Goal: Information Seeking & Learning: Find specific fact

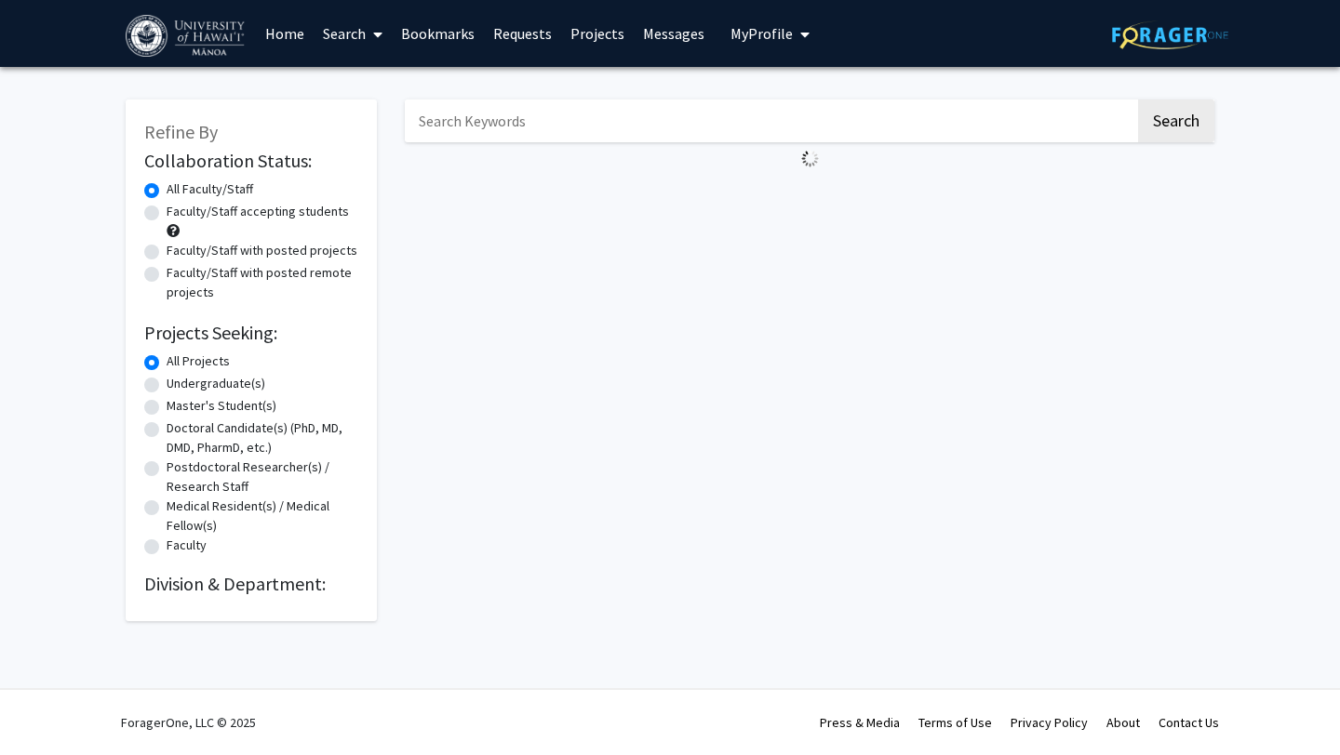
click at [527, 127] on input "Search Keywords" at bounding box center [770, 121] width 730 height 43
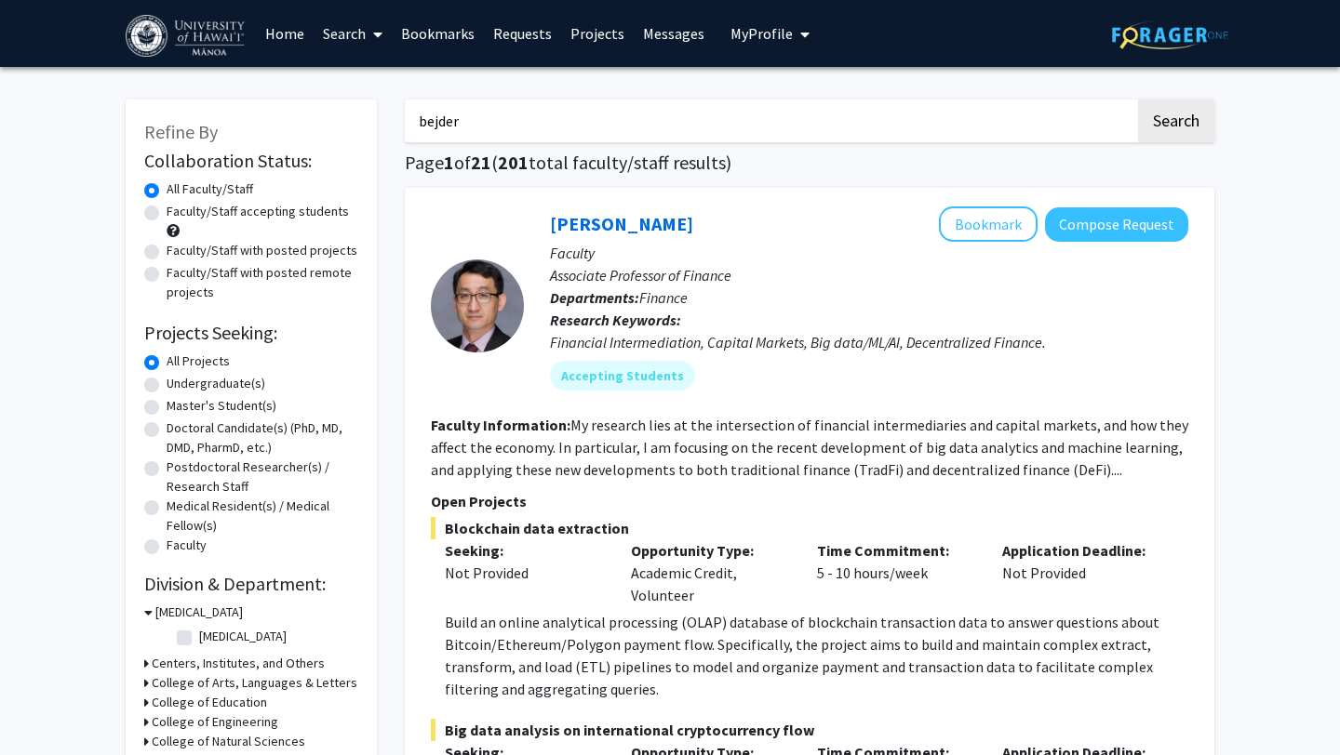
click at [1138, 100] on button "Search" at bounding box center [1176, 121] width 76 height 43
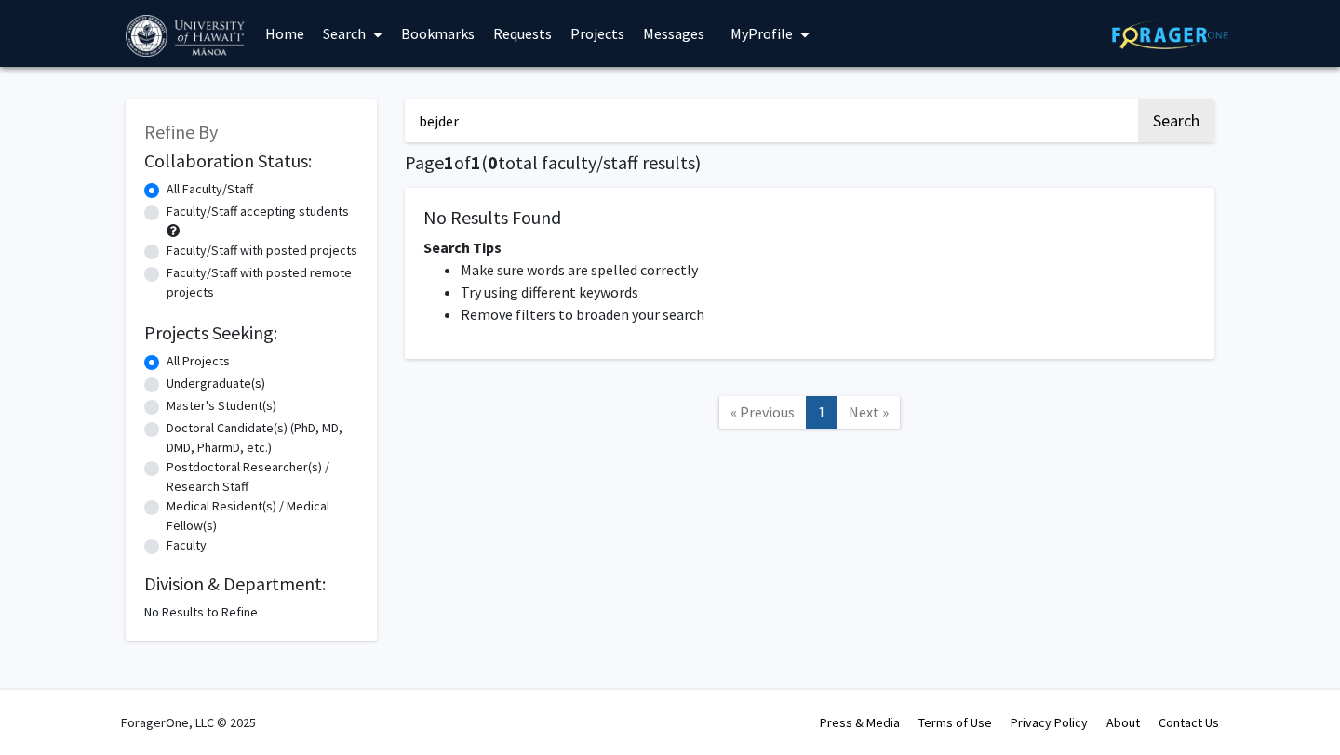
click at [536, 133] on input "bejder" at bounding box center [770, 121] width 730 height 43
click at [1138, 100] on button "Search" at bounding box center [1176, 121] width 76 height 43
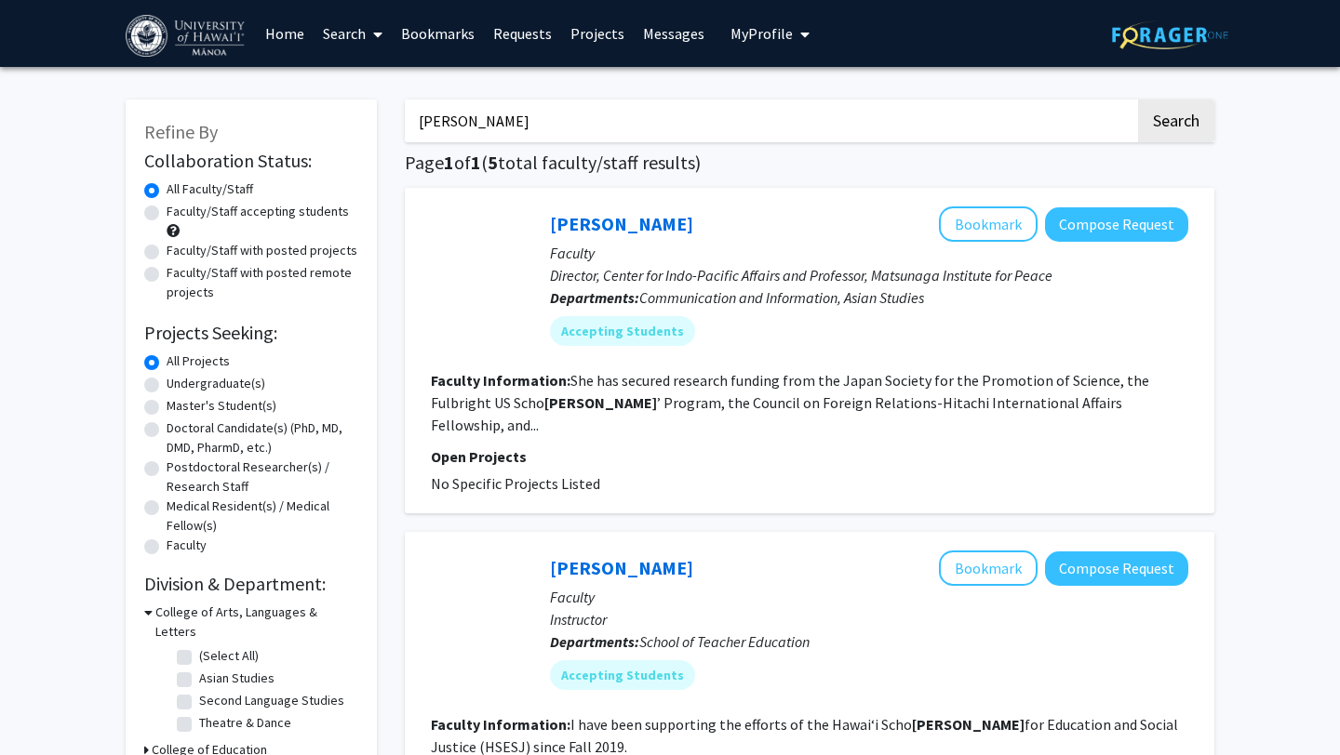
type input "[PERSON_NAME]"
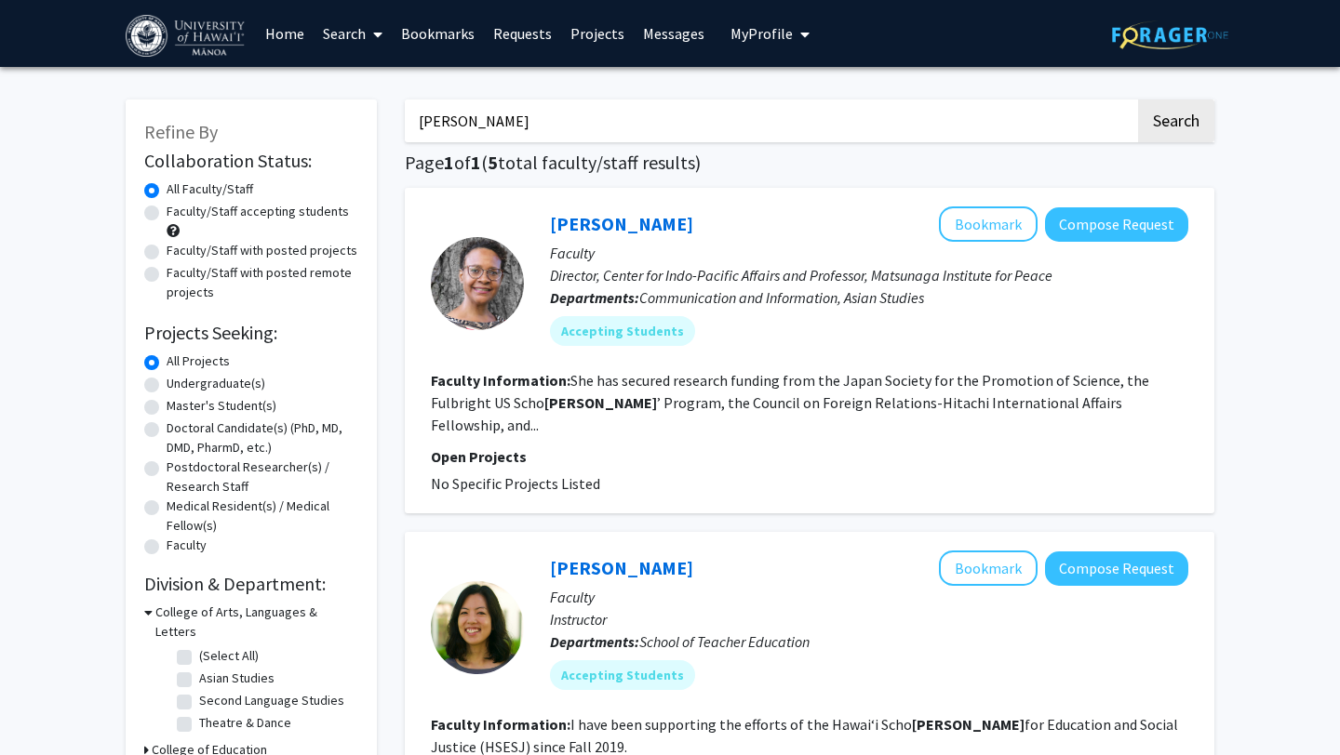
click at [1138, 100] on button "Search" at bounding box center [1176, 121] width 76 height 43
click at [356, 43] on link "Search" at bounding box center [352, 33] width 78 height 65
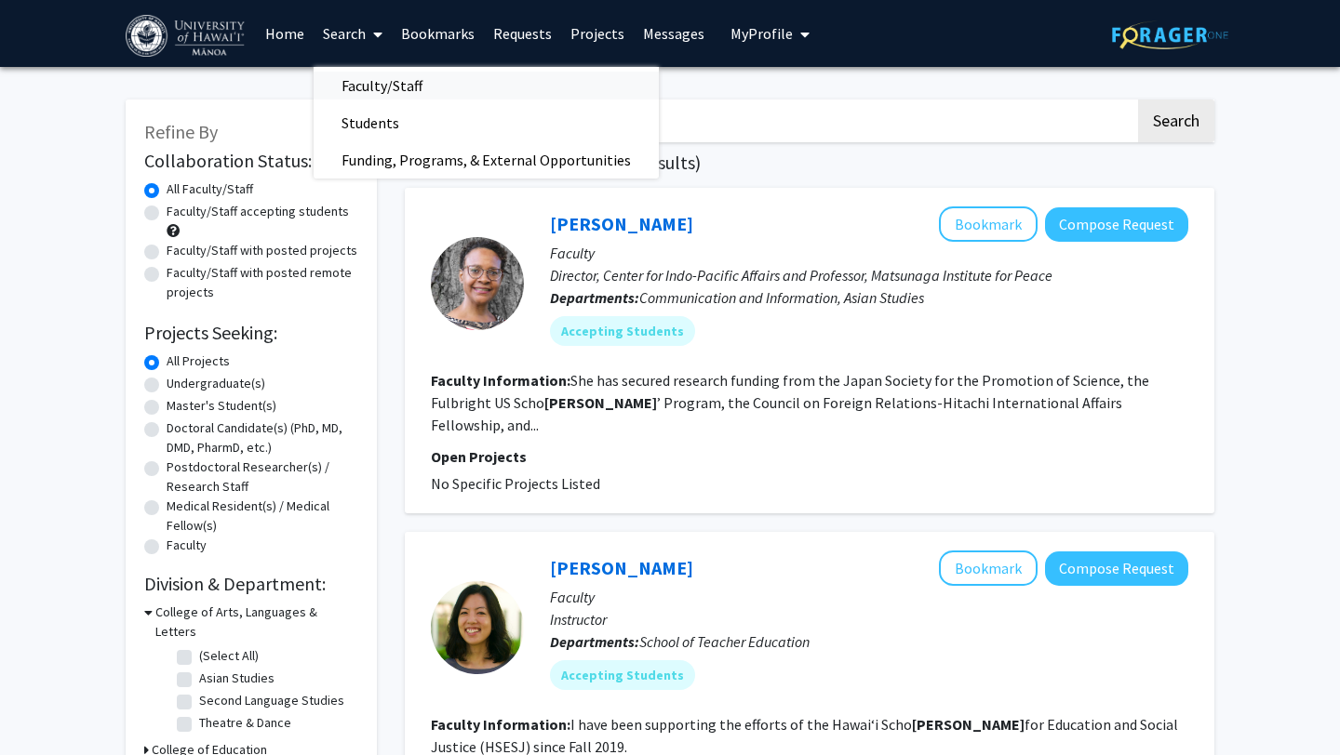
click at [381, 88] on span "Faculty/Staff" at bounding box center [381, 85] width 137 height 37
